Goal: Register for event/course

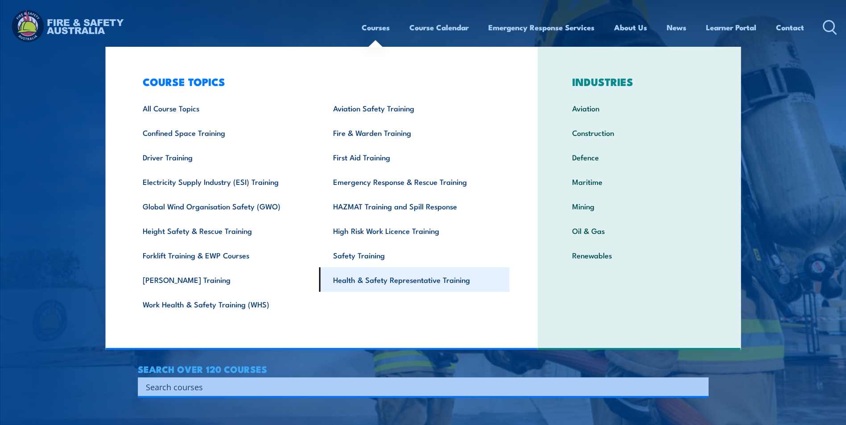
click at [391, 277] on link "Health & Safety Representative Training" at bounding box center [414, 279] width 190 height 25
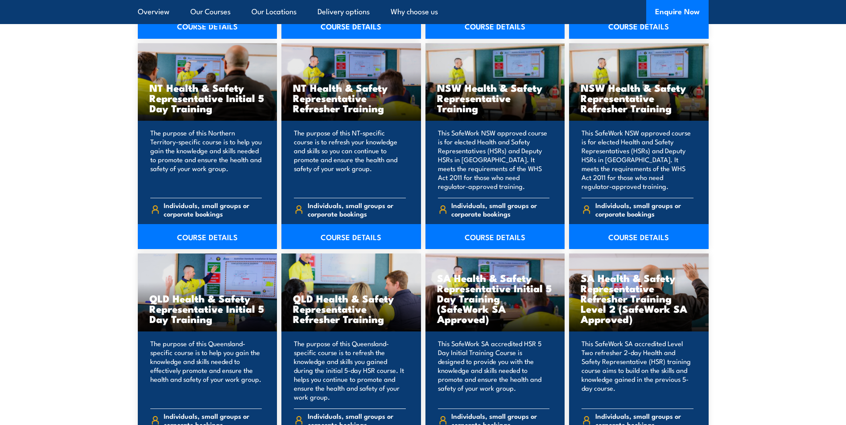
scroll to position [1070, 0]
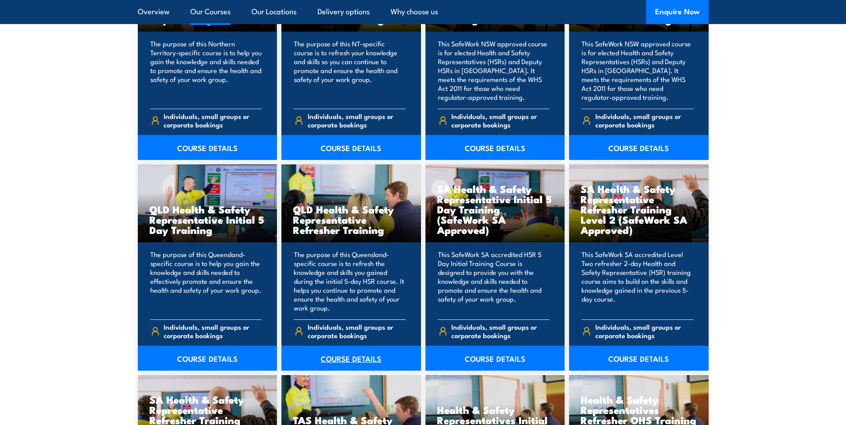
click at [349, 357] on link "COURSE DETAILS" at bounding box center [351, 358] width 140 height 25
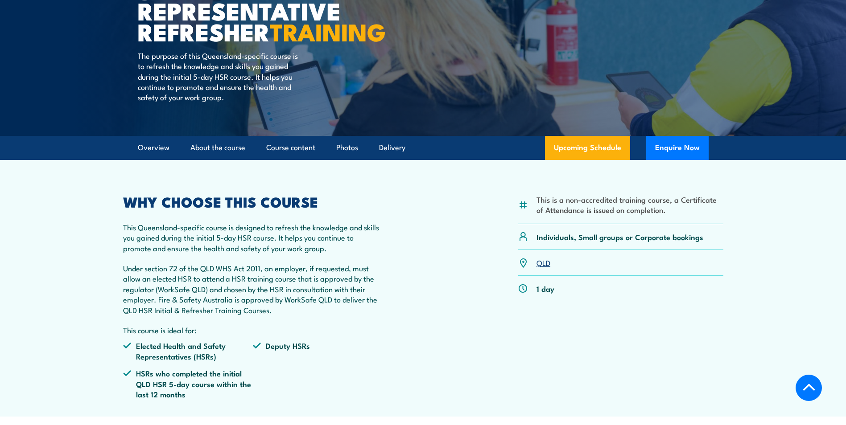
scroll to position [223, 0]
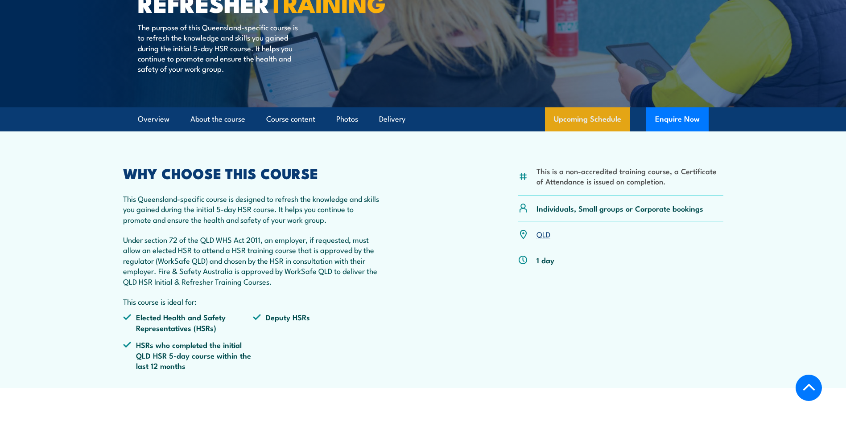
click at [616, 131] on link "Upcoming Schedule" at bounding box center [587, 119] width 85 height 24
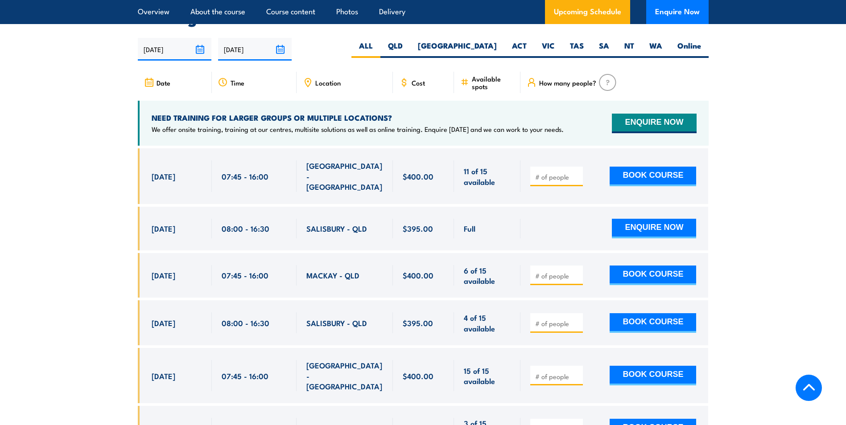
scroll to position [1618, 0]
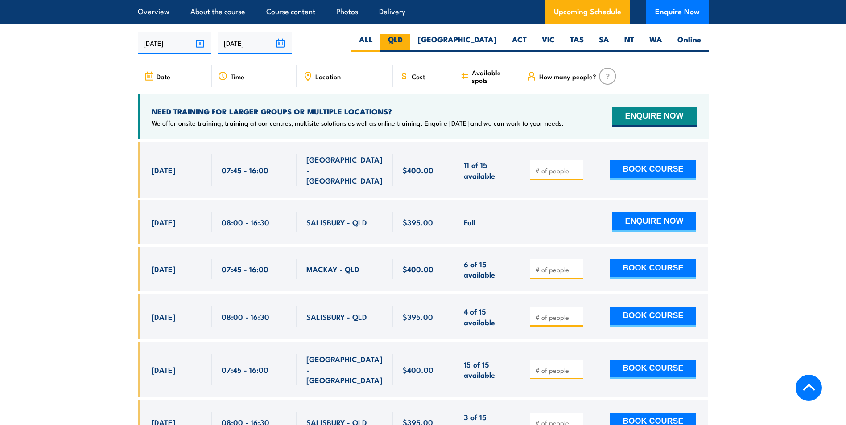
click at [410, 47] on label "QLD" at bounding box center [395, 42] width 30 height 17
click at [408, 40] on input "QLD" at bounding box center [406, 37] width 6 height 6
radio input "true"
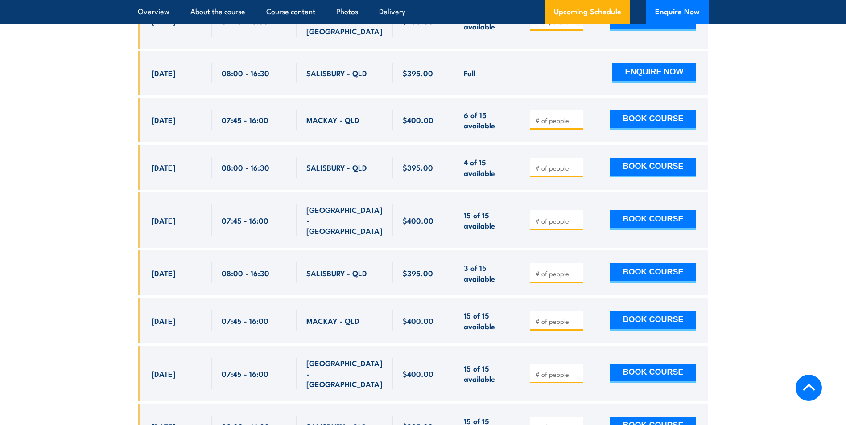
scroll to position [1751, 0]
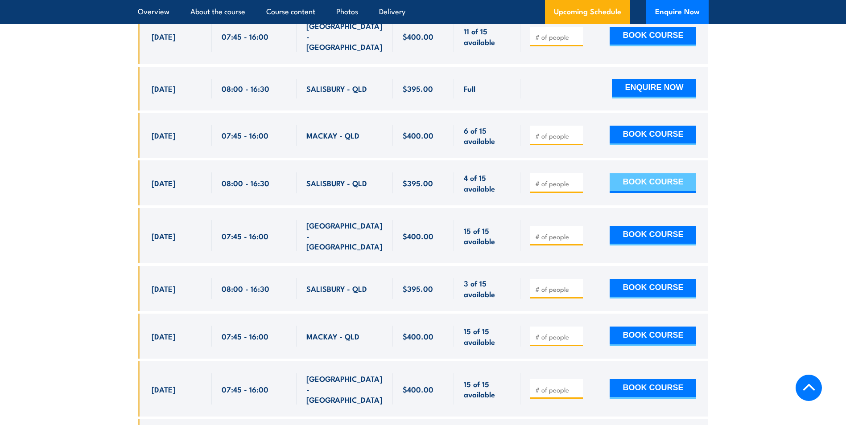
click at [653, 177] on button "BOOK COURSE" at bounding box center [652, 183] width 86 height 20
click at [641, 177] on button "BOOK COURSE" at bounding box center [652, 183] width 86 height 20
type input "1"
click at [578, 181] on input "1" at bounding box center [557, 183] width 45 height 9
click at [653, 175] on button "BOOK COURSE" at bounding box center [652, 183] width 86 height 20
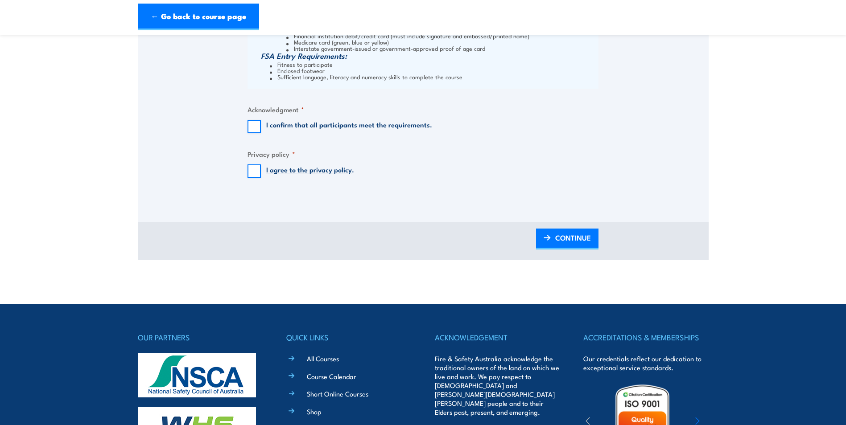
scroll to position [1203, 0]
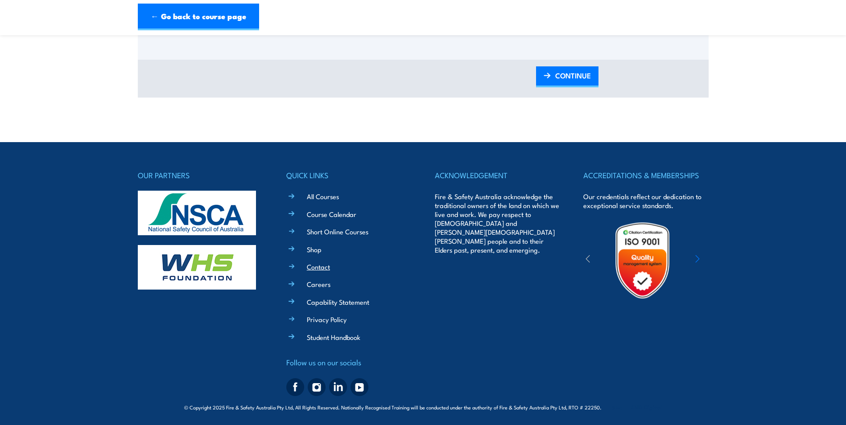
click at [321, 268] on link "Contact" at bounding box center [318, 266] width 23 height 9
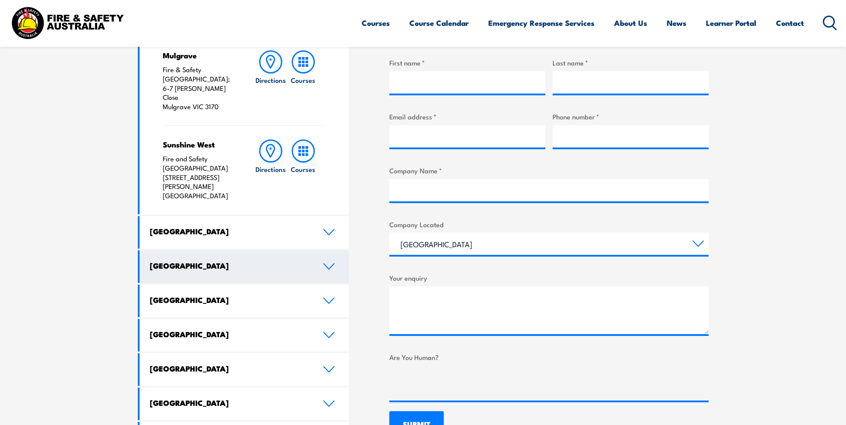
scroll to position [357, 0]
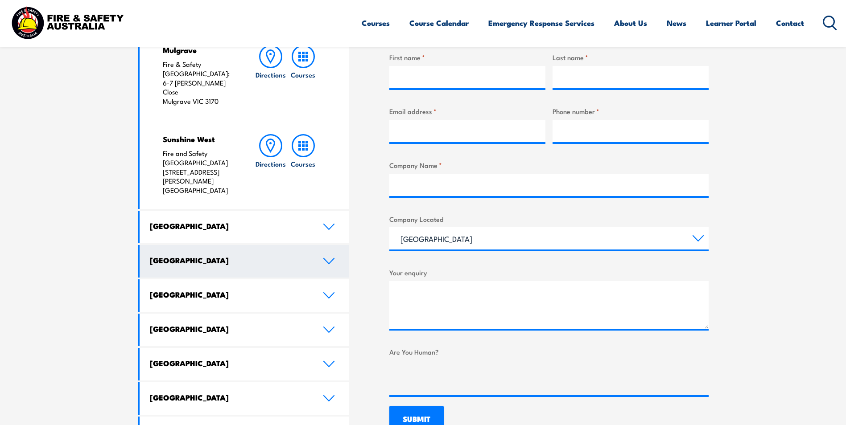
click at [205, 255] on h4 "[GEOGRAPHIC_DATA]" at bounding box center [230, 260] width 160 height 10
